Goal: Complete Application Form: Complete application form

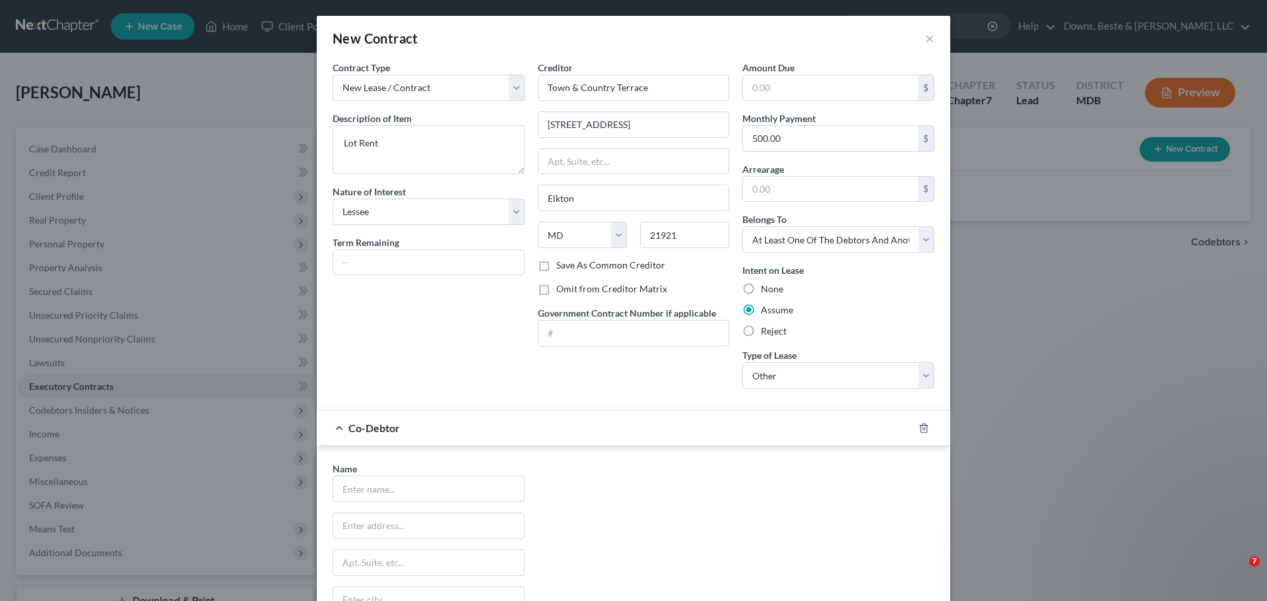
select select "3"
select select "21"
select select "3"
select select "2"
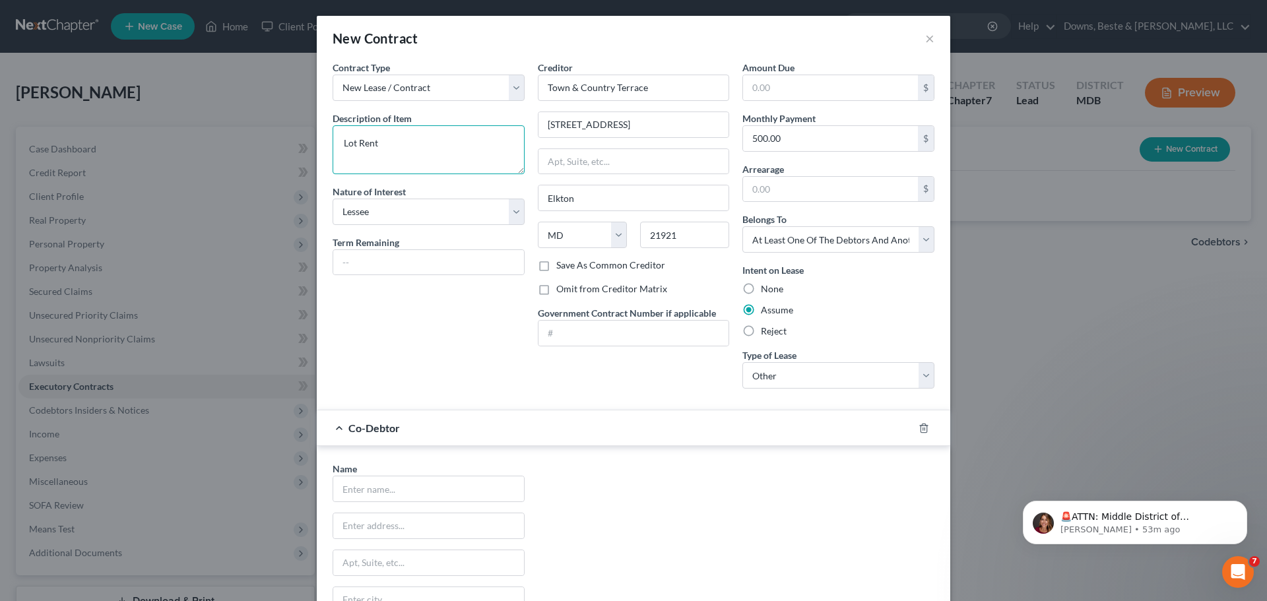
click at [340, 143] on textarea "Lot Rent" at bounding box center [429, 149] width 192 height 49
click at [385, 147] on textarea "Mobile HOme Lot Rent" at bounding box center [429, 149] width 192 height 49
type textarea "Mobile Home Lot Rent"
click at [919, 430] on icon "button" at bounding box center [924, 428] width 11 height 11
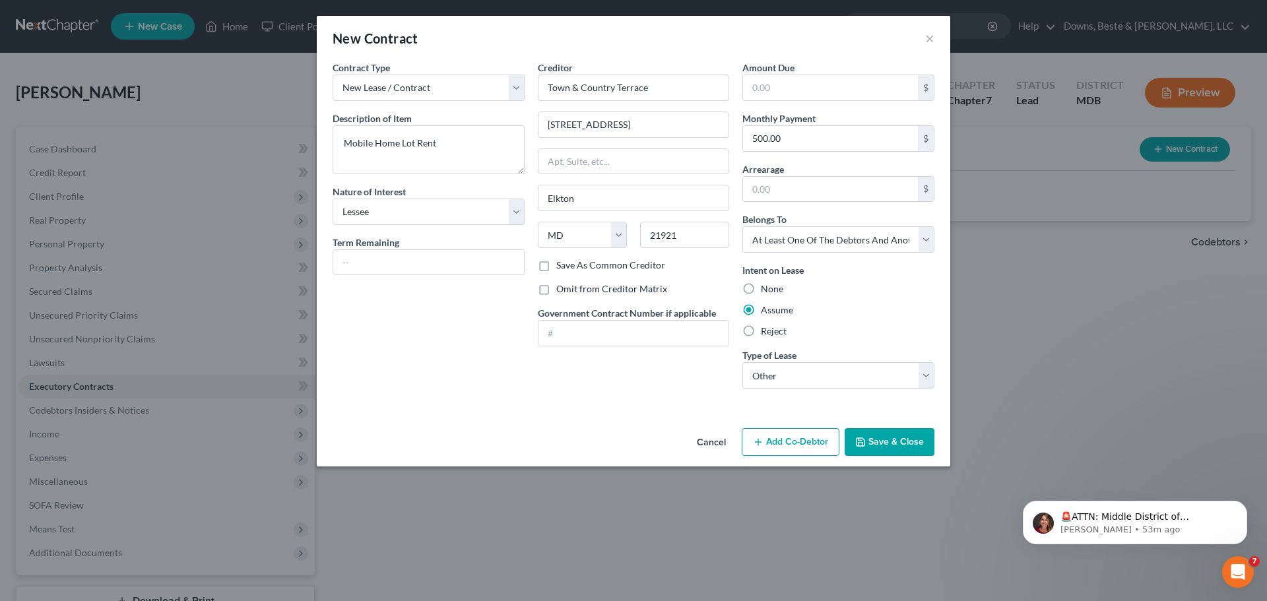
click at [901, 441] on button "Save & Close" at bounding box center [890, 442] width 90 height 28
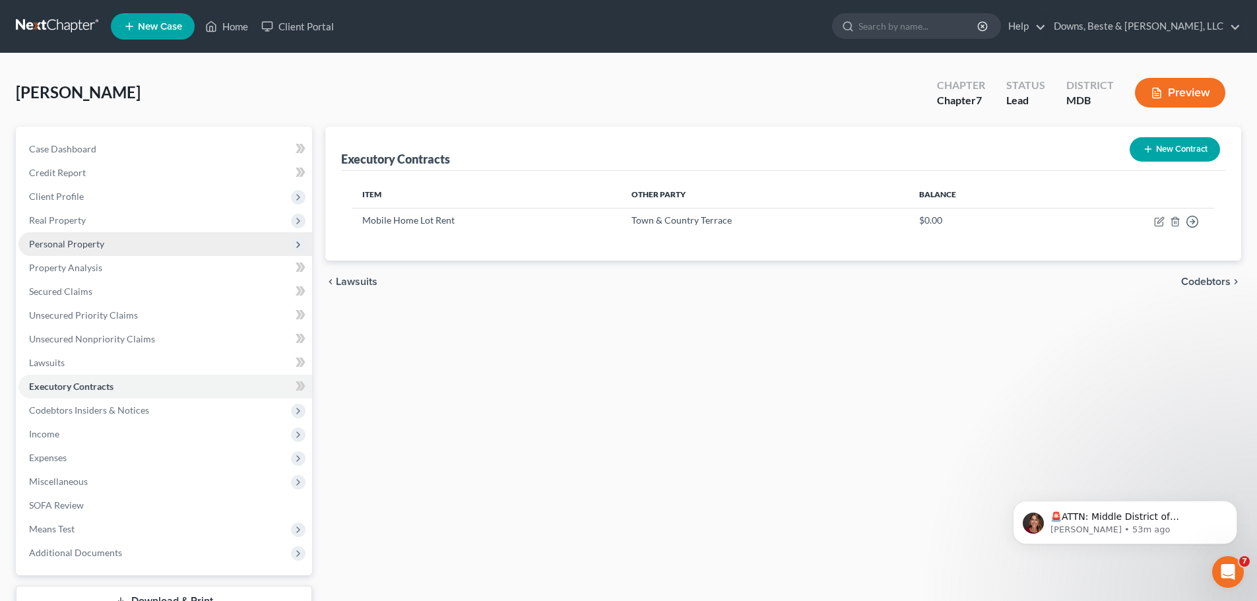
click at [75, 244] on span "Personal Property" at bounding box center [66, 243] width 75 height 11
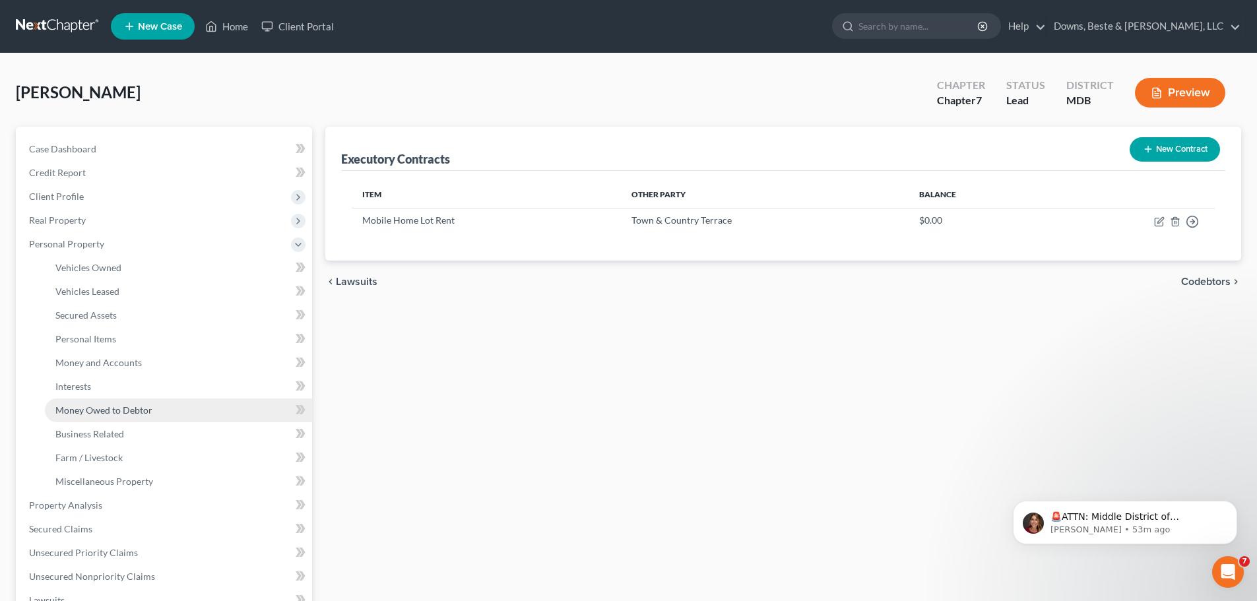
click at [80, 413] on span "Money Owed to Debtor" at bounding box center [103, 410] width 97 height 11
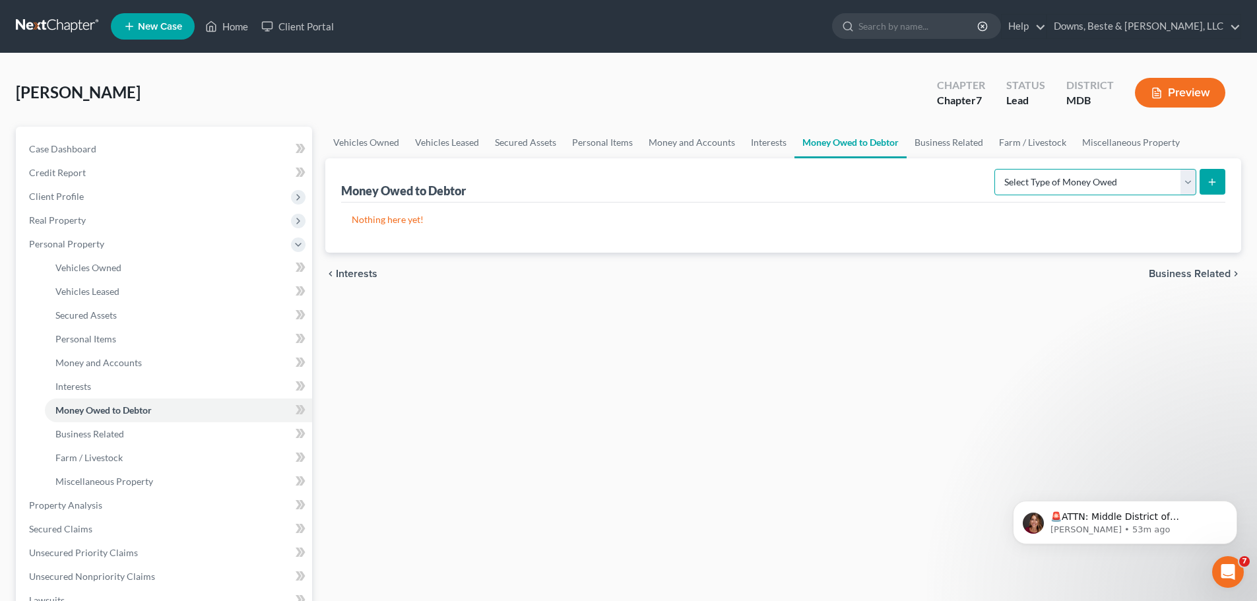
click at [1185, 182] on select "Select Type of Money Owed Accounts Receivable Alimony Child Support Claims Agai…" at bounding box center [1095, 182] width 202 height 26
click at [1188, 182] on select "Select Type of Money Owed Accounts Receivable Alimony Child Support Claims Agai…" at bounding box center [1095, 182] width 202 height 26
click at [74, 385] on span "Interests" at bounding box center [73, 386] width 36 height 11
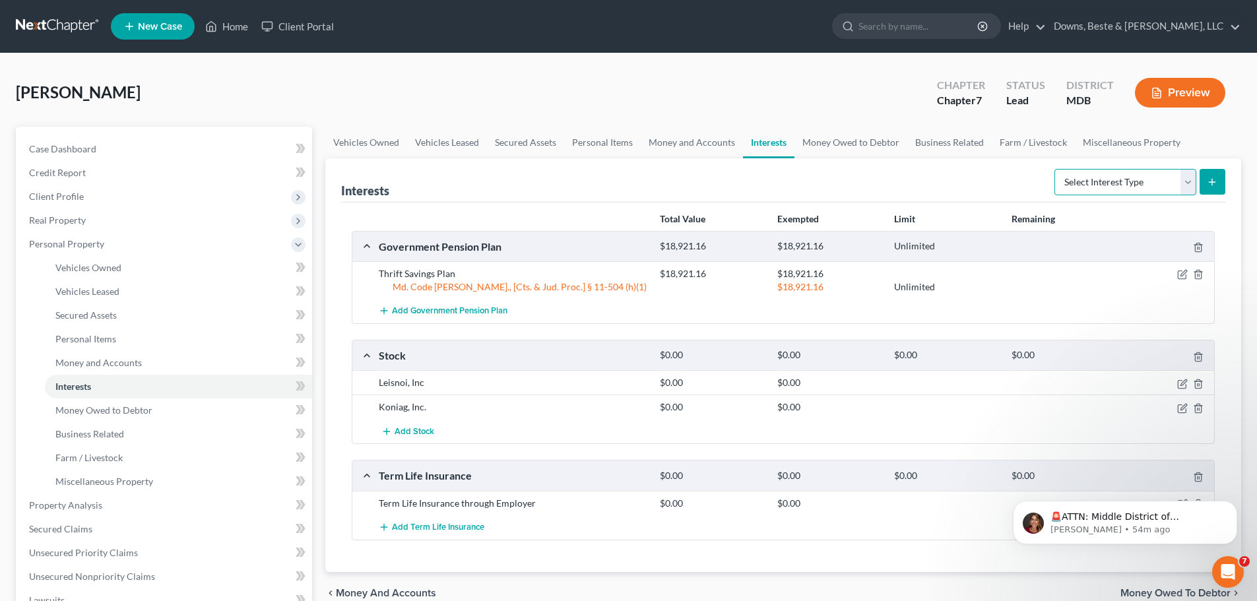
click at [1185, 183] on select "Select Interest Type 401K Annuity Bond Education IRA Government Bond Government…" at bounding box center [1125, 182] width 142 height 26
click at [670, 102] on div "[PERSON_NAME] Upgraded Chapter Chapter 7 Status Lead District MDB Preview" at bounding box center [628, 97] width 1225 height 57
click at [110, 360] on span "Money and Accounts" at bounding box center [98, 362] width 86 height 11
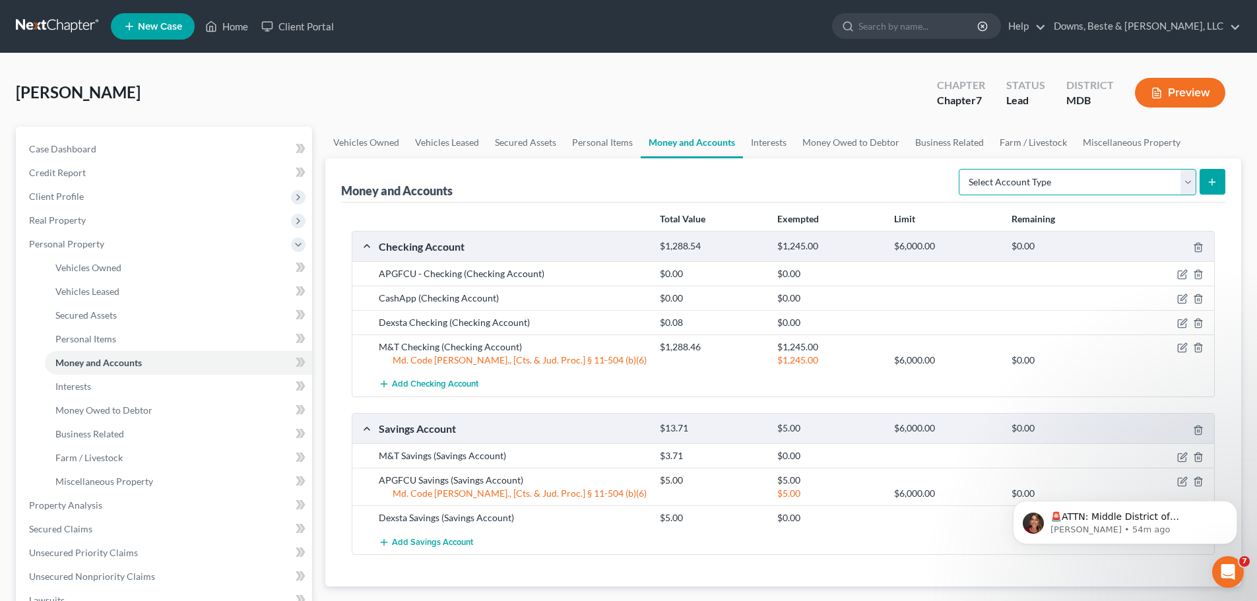
click at [1187, 181] on select "Select Account Type Brokerage Cash on Hand Certificates of Deposit Checking Acc…" at bounding box center [1078, 182] width 238 height 26
select select "security_deposits"
click at [961, 169] on select "Select Account Type Brokerage Cash on Hand Certificates of Deposit Checking Acc…" at bounding box center [1078, 182] width 238 height 26
click at [1213, 187] on icon "submit" at bounding box center [1212, 182] width 11 height 11
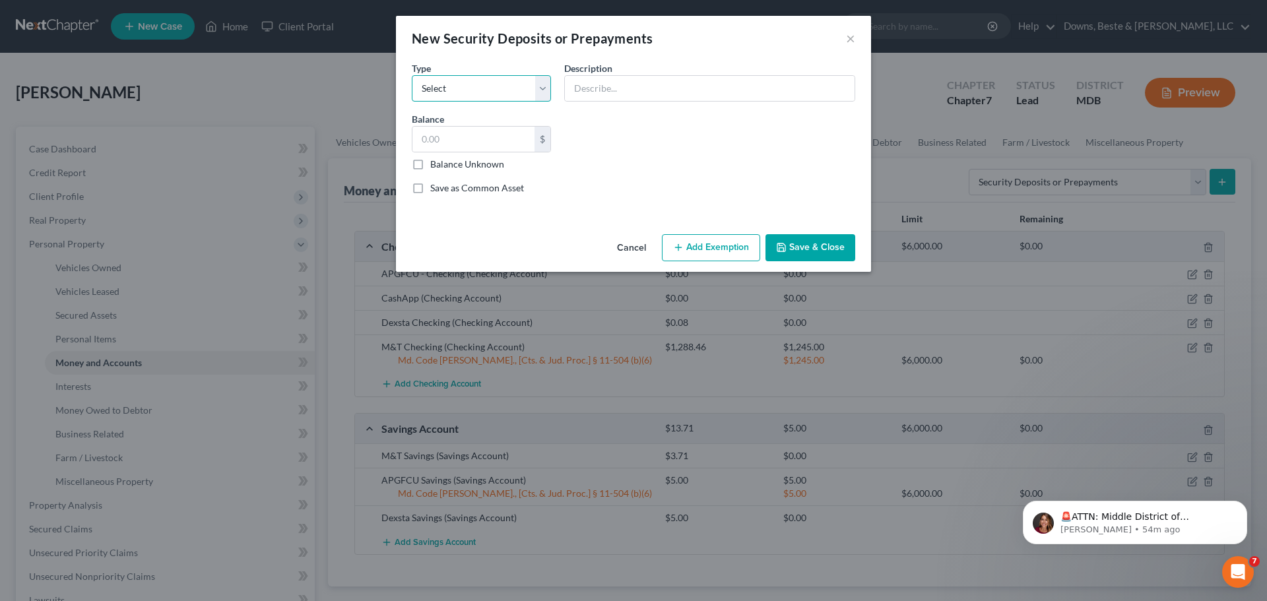
click at [472, 94] on select "Select Electric Gas Heating Oil Security Deposit On Rental Unit Prepaid Rent Te…" at bounding box center [481, 88] width 139 height 26
select select "8"
click at [412, 75] on select "Select Electric Gas Heating Oil Security Deposit On Rental Unit Prepaid Rent Te…" at bounding box center [481, 88] width 139 height 26
click at [579, 92] on input "text" at bounding box center [710, 88] width 290 height 25
type input "Mobile Home Lot Rent"
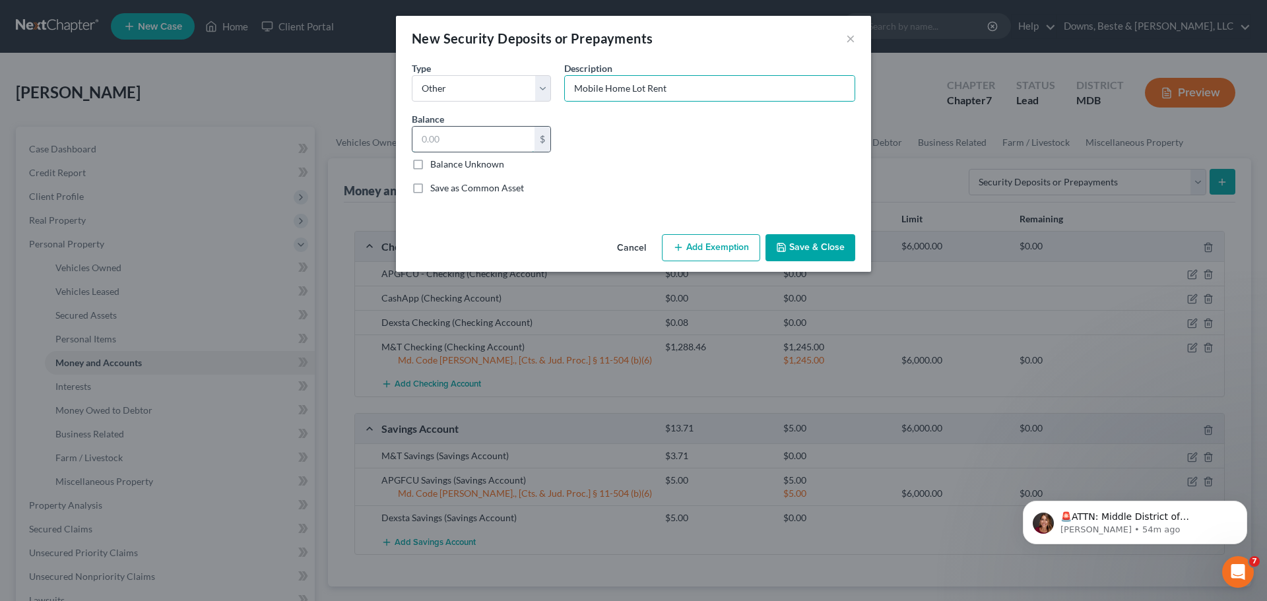
click at [460, 137] on input "text" at bounding box center [473, 139] width 122 height 25
type input "600.00"
click at [797, 250] on button "Save & Close" at bounding box center [810, 248] width 90 height 28
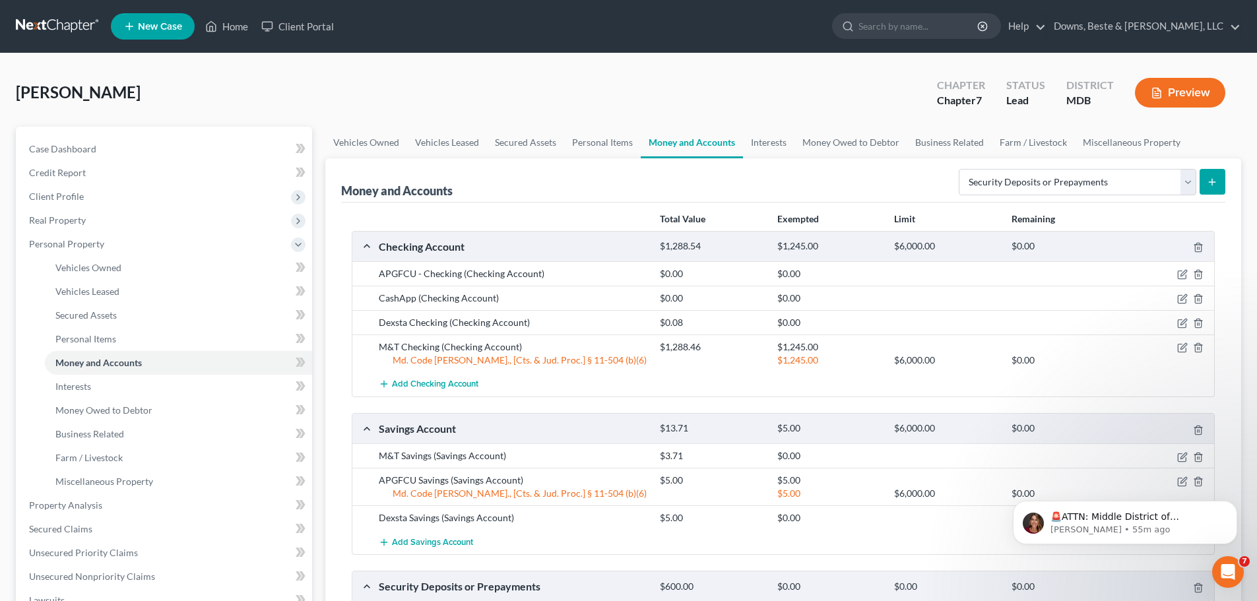
click at [326, 90] on div "[PERSON_NAME] Upgraded Chapter Chapter 7 Status Lead District MDB Preview" at bounding box center [628, 97] width 1225 height 57
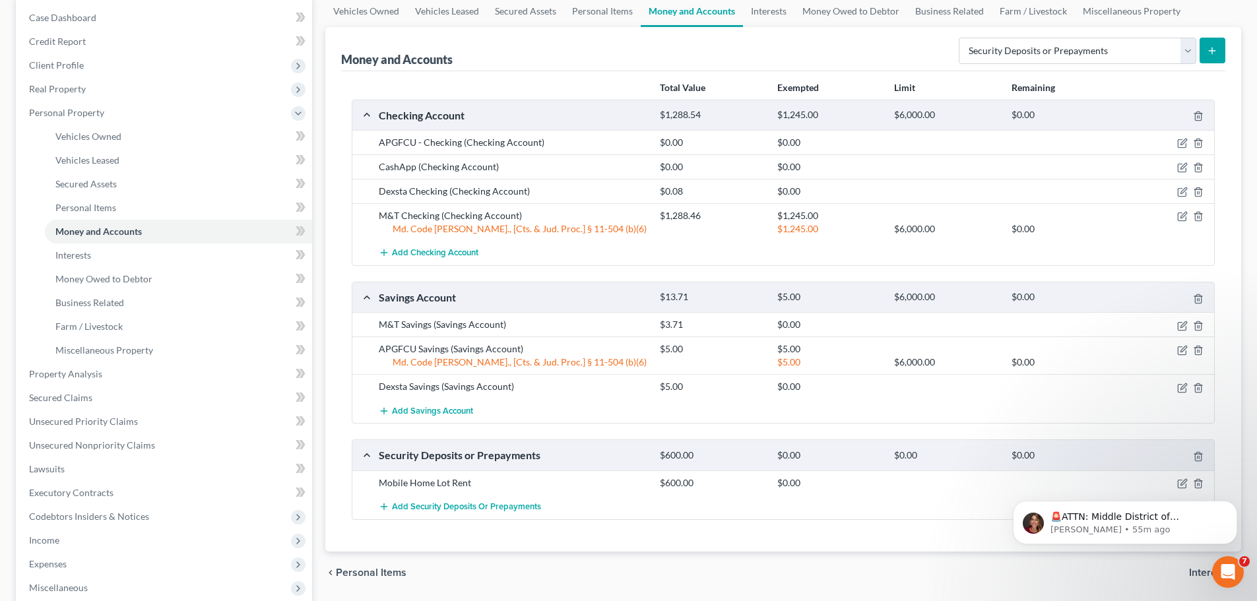
scroll to position [132, 0]
click at [101, 138] on span "Vehicles Owned" at bounding box center [88, 135] width 66 height 11
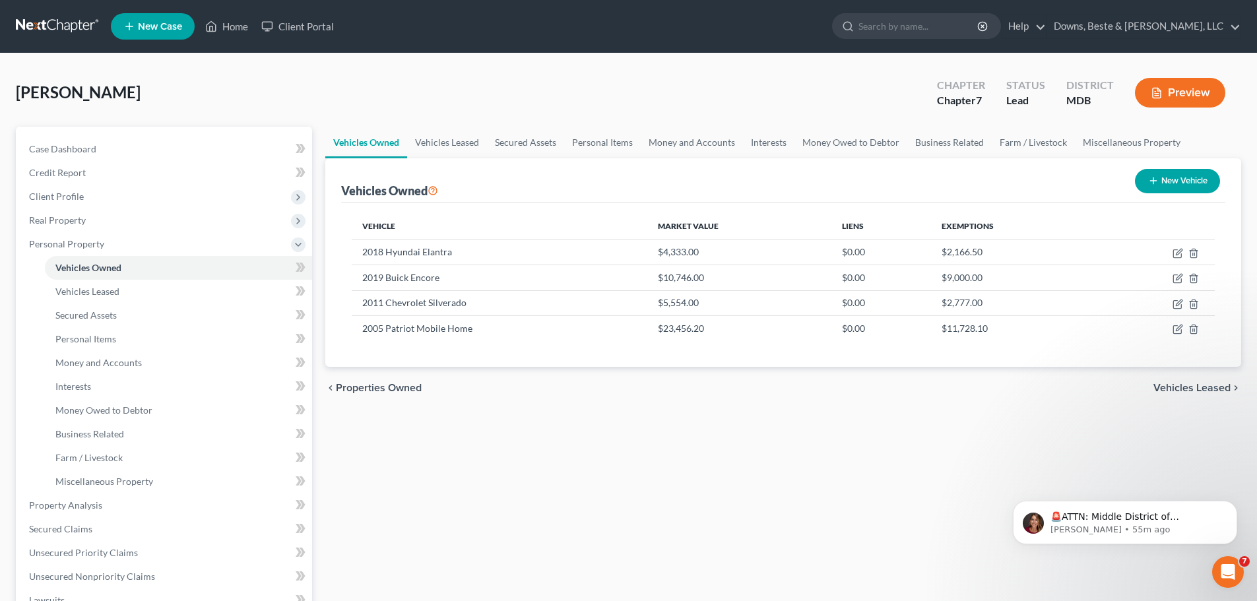
click at [545, 463] on div "Vehicles Owned Vehicles Leased Secured Assets Personal Items Money and Accounts…" at bounding box center [783, 508] width 929 height 762
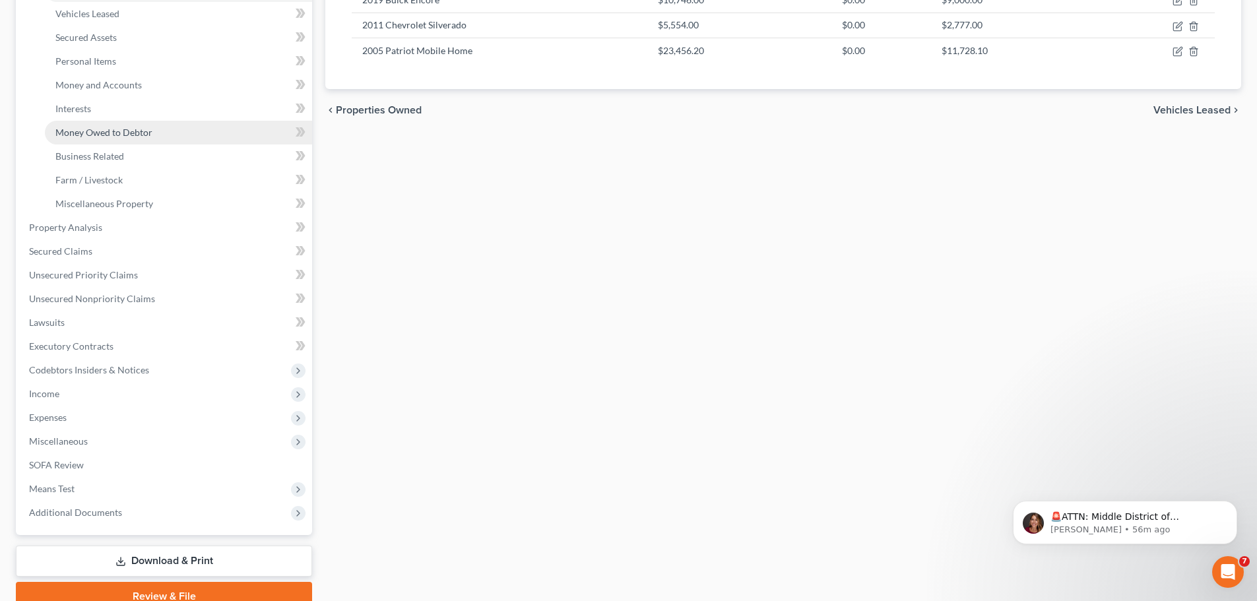
scroll to position [338, 0]
